Goal: Information Seeking & Learning: Learn about a topic

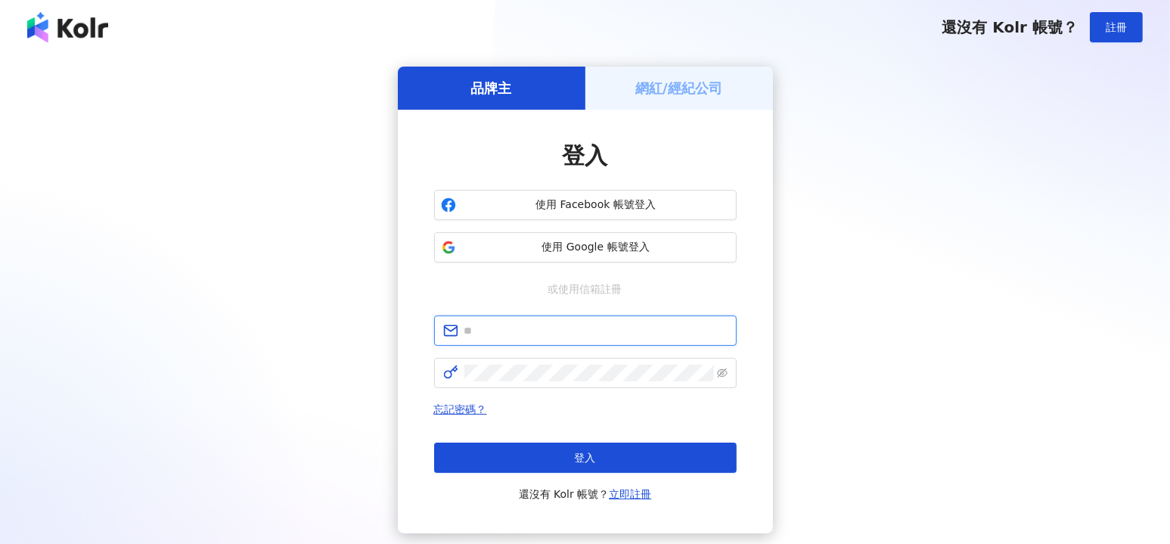
click at [541, 332] on input "text" at bounding box center [595, 330] width 263 height 17
type input "**********"
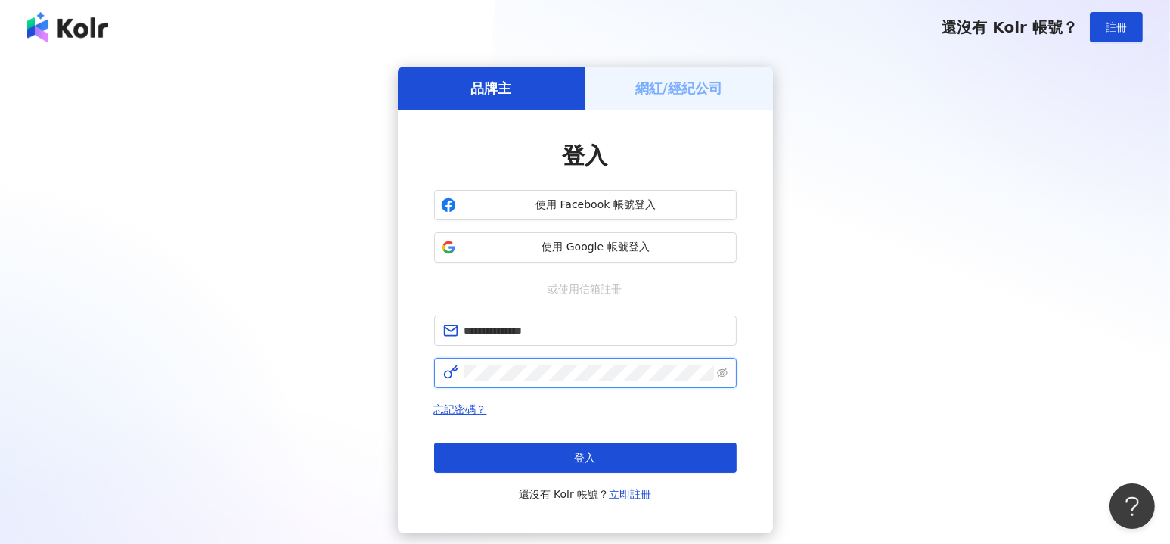
click button "登入" at bounding box center [585, 457] width 303 height 30
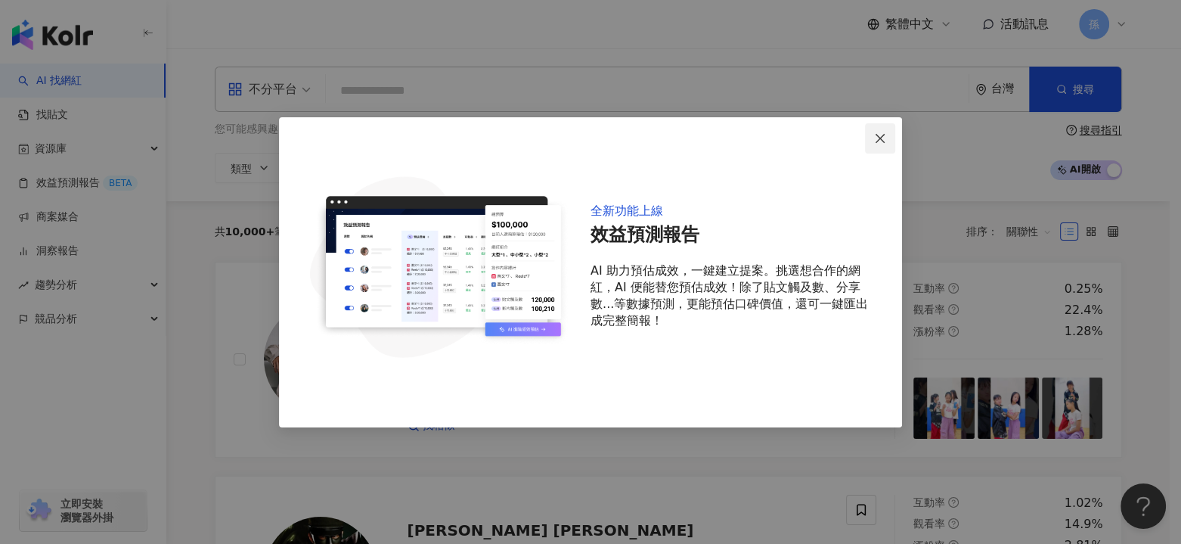
click at [883, 143] on icon "close" at bounding box center [880, 138] width 12 height 12
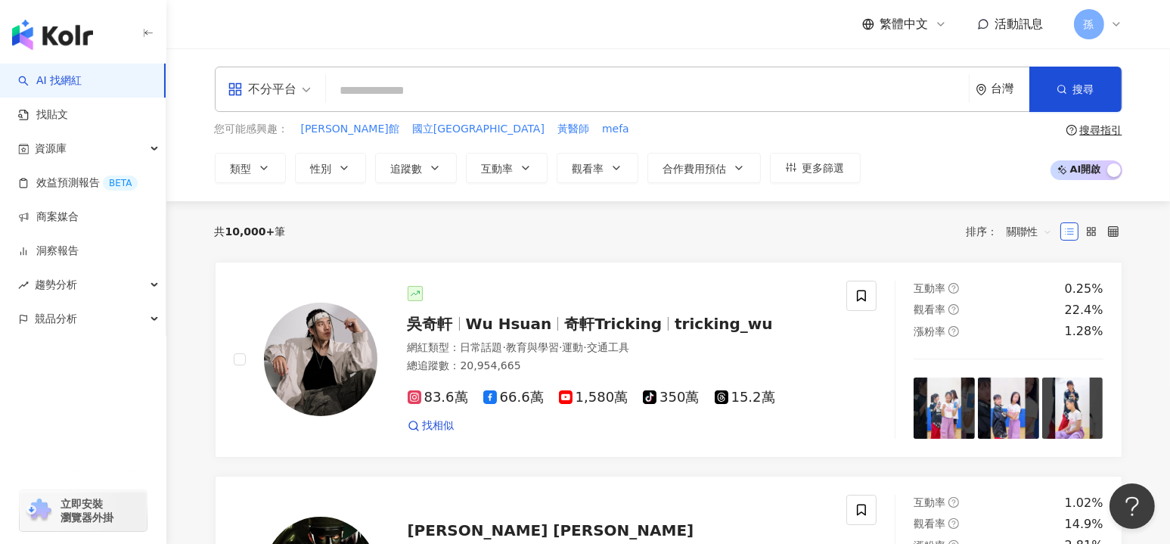
click at [408, 93] on input "search" at bounding box center [647, 90] width 631 height 29
paste input "**********"
type input "**********"
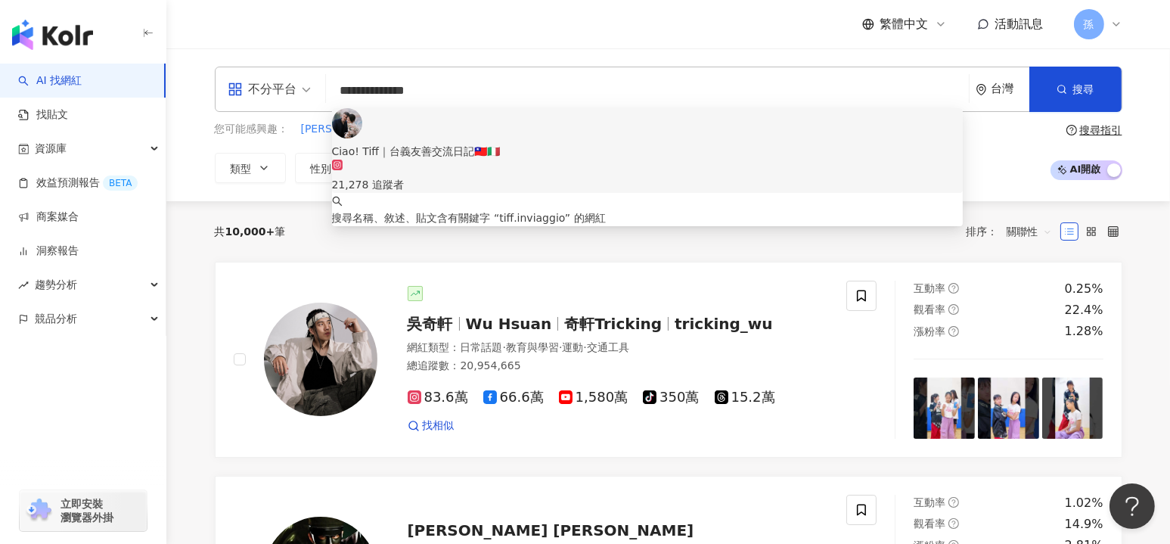
click at [464, 143] on div "Ciao! Tiff｜台義友善交流日記🇹🇼🇮🇹" at bounding box center [648, 151] width 632 height 17
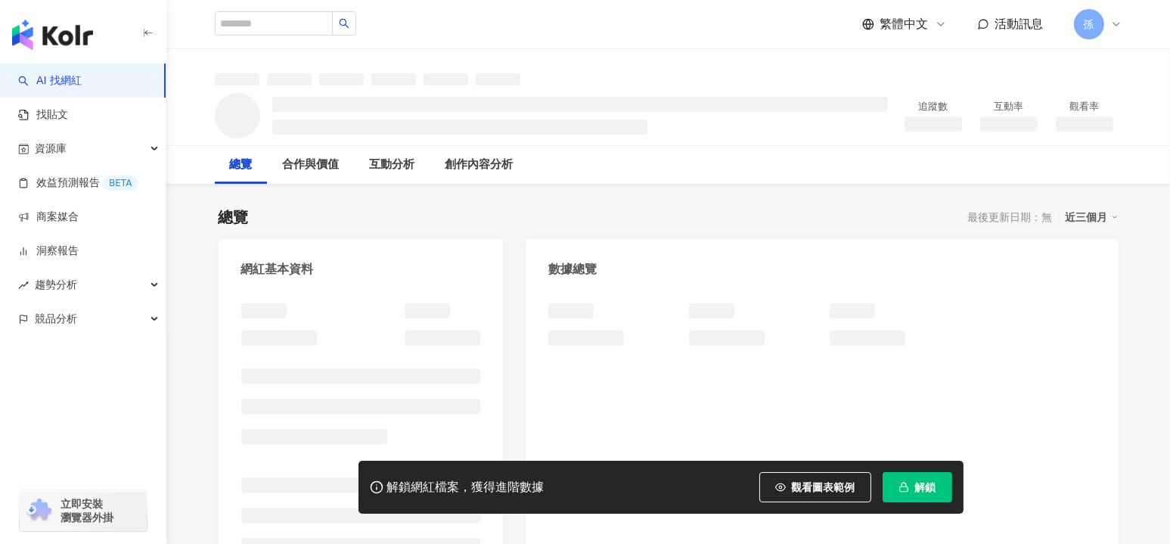
click at [914, 494] on button "解鎖" at bounding box center [918, 487] width 70 height 30
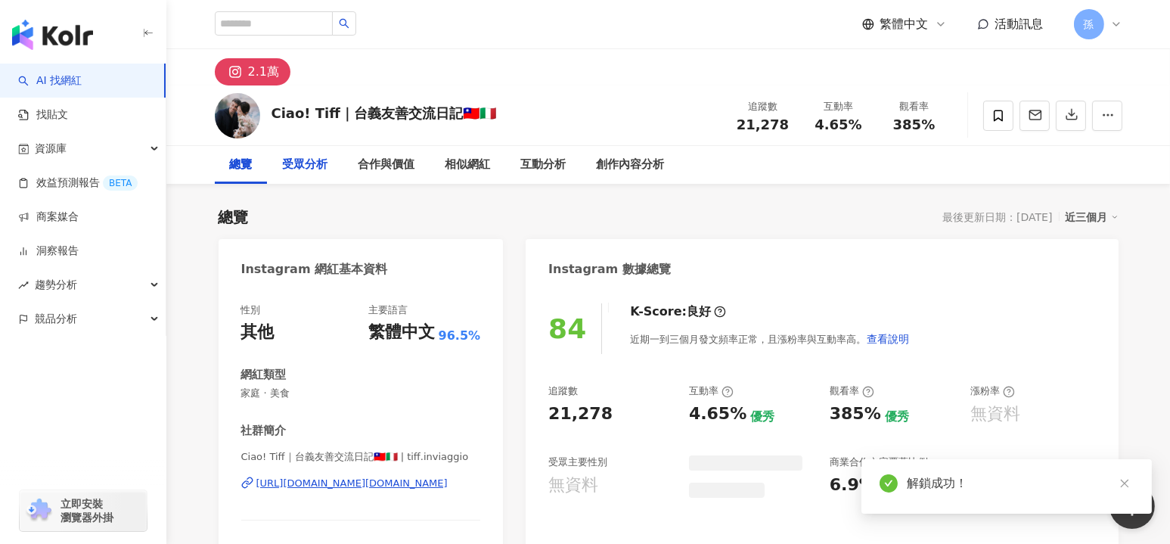
click at [305, 166] on div "受眾分析" at bounding box center [305, 165] width 45 height 18
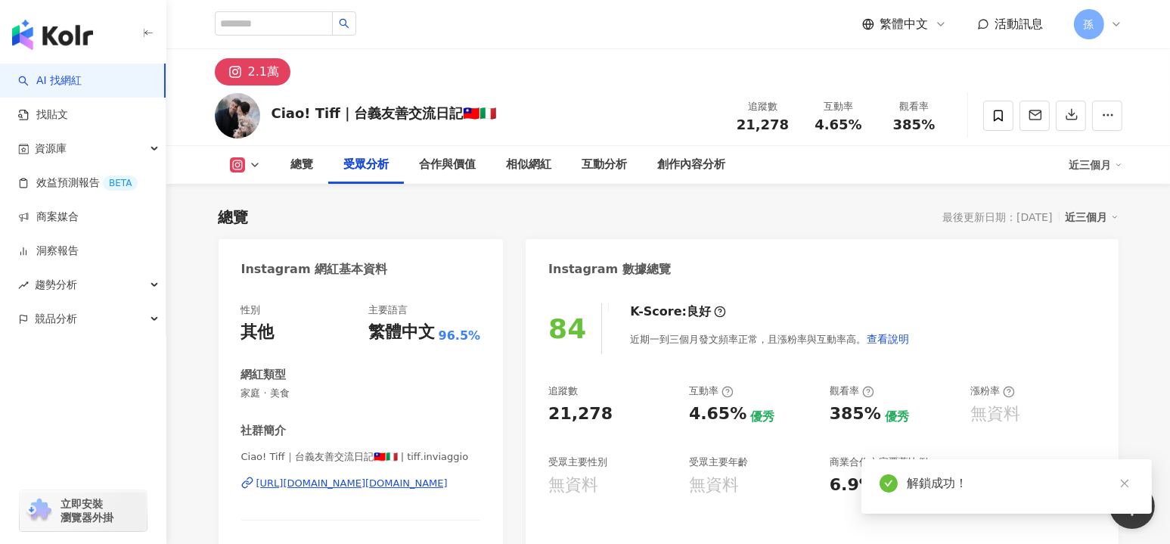
scroll to position [1292, 0]
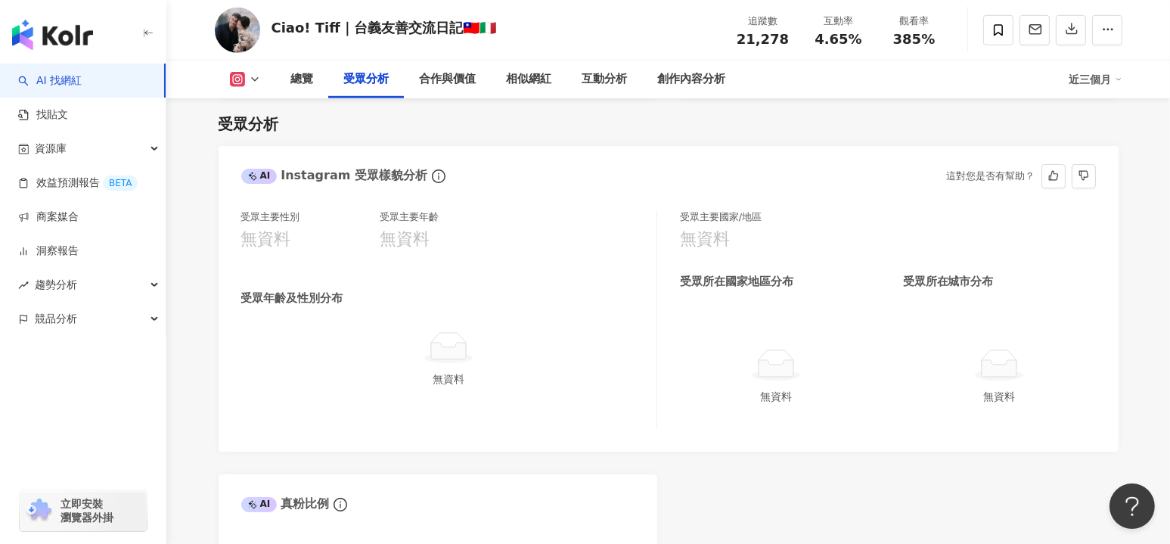
click at [507, 209] on div "受眾主要性別 無資料 受眾主要年齡 無資料 受眾年齡及性別分布 無資料 受眾主要國家/地區 無資料 受眾所在國家地區分布 受眾所在城市分布 無資料 無資料" at bounding box center [669, 323] width 900 height 256
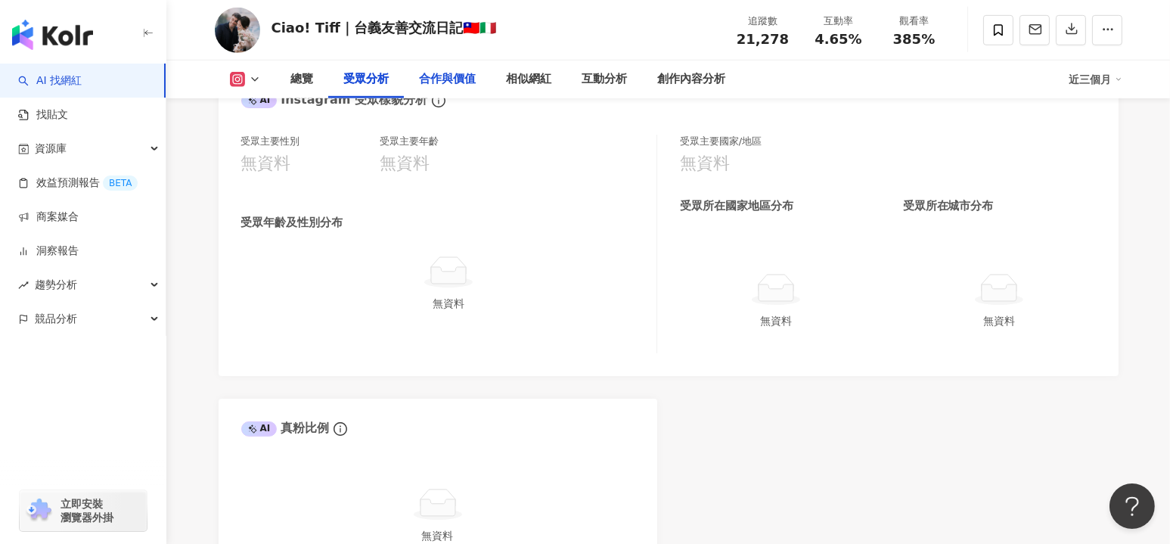
click at [439, 82] on div "合作與價值" at bounding box center [448, 79] width 57 height 18
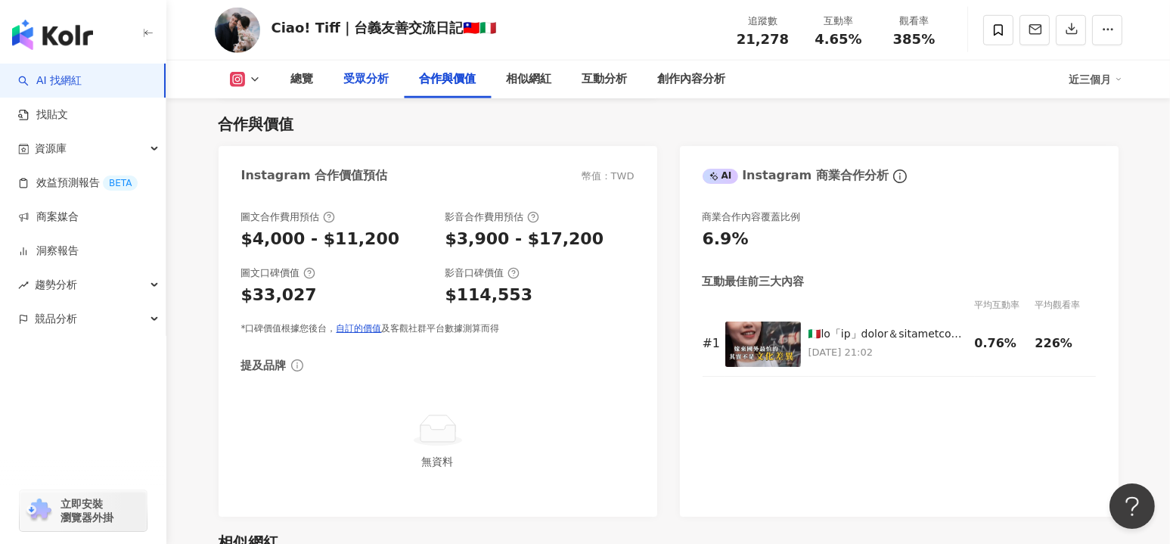
click at [371, 82] on div "受眾分析" at bounding box center [366, 79] width 45 height 18
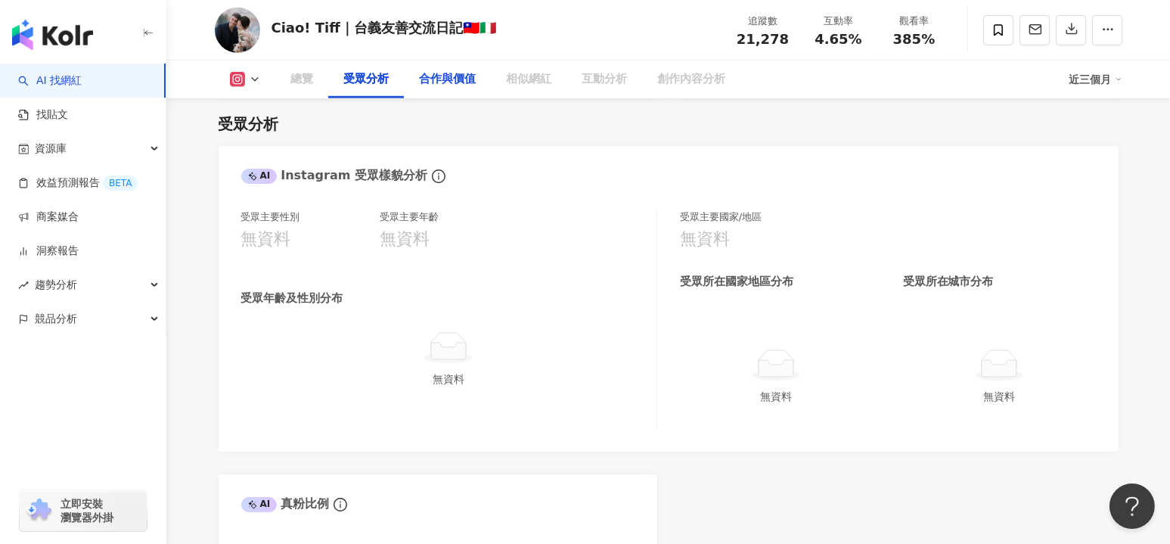
click at [470, 84] on div "合作與價值" at bounding box center [448, 79] width 57 height 18
click at [376, 88] on div "受眾分析" at bounding box center [366, 79] width 45 height 18
click at [359, 82] on div "受眾分析" at bounding box center [366, 79] width 45 height 18
click at [375, 82] on div "受眾分析" at bounding box center [366, 79] width 45 height 18
click at [473, 79] on div "合作與價值" at bounding box center [448, 79] width 57 height 18
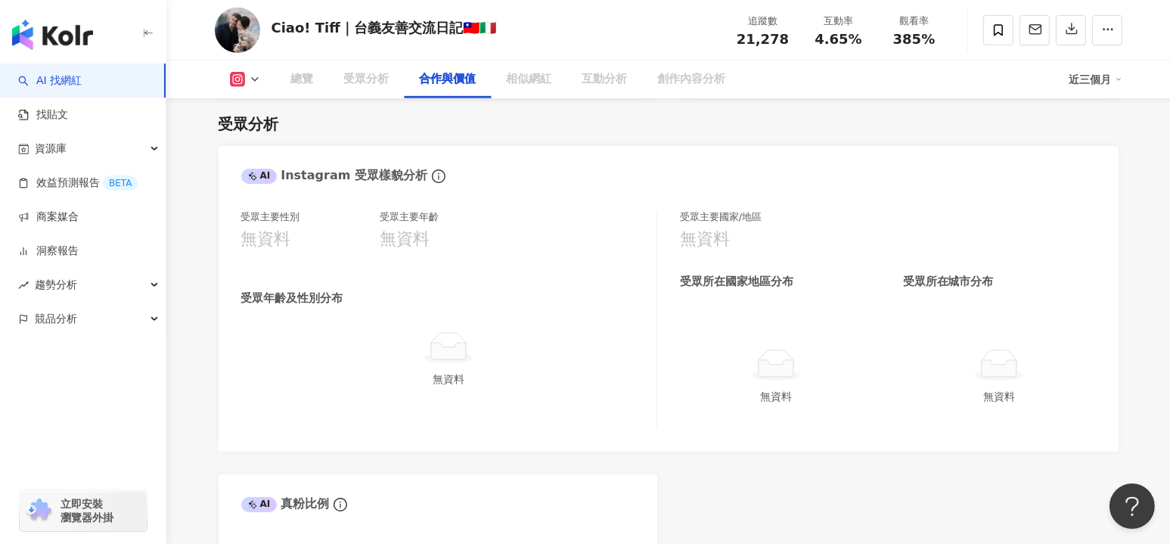
scroll to position [1860, 0]
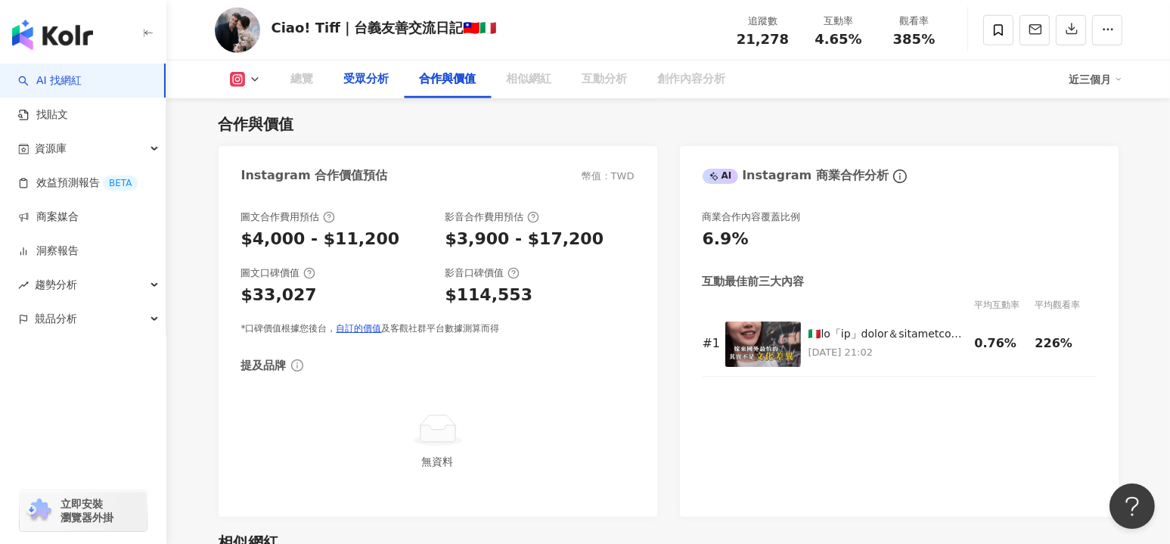
click at [357, 82] on div "受眾分析" at bounding box center [366, 79] width 45 height 18
click at [368, 79] on div "受眾分析" at bounding box center [366, 79] width 45 height 18
